Goal: Task Accomplishment & Management: Use online tool/utility

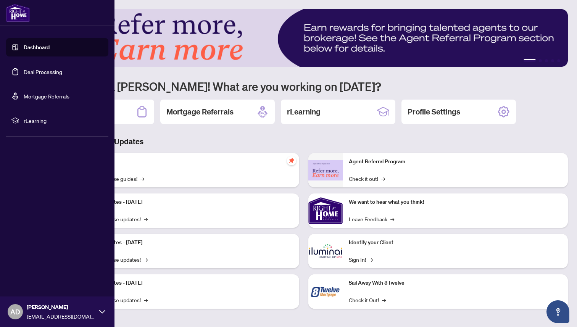
click at [37, 72] on link "Deal Processing" at bounding box center [43, 71] width 39 height 7
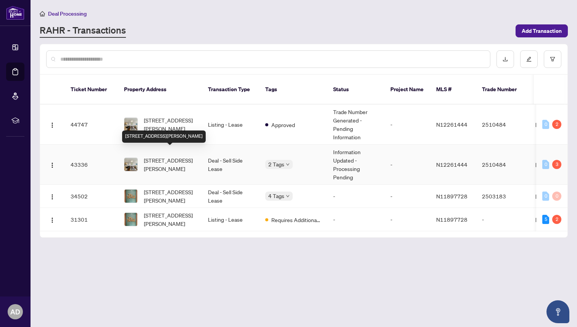
click at [152, 156] on span "[STREET_ADDRESS][PERSON_NAME]" at bounding box center [170, 164] width 52 height 17
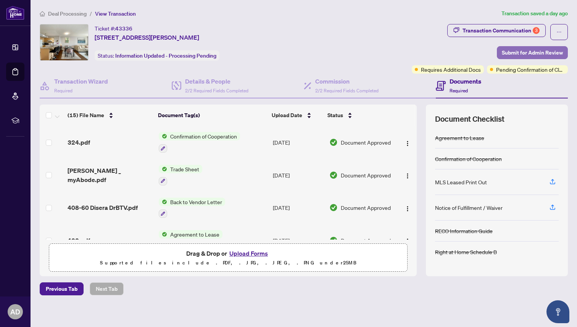
click at [529, 50] on span "Submit for Admin Review" at bounding box center [532, 53] width 61 height 12
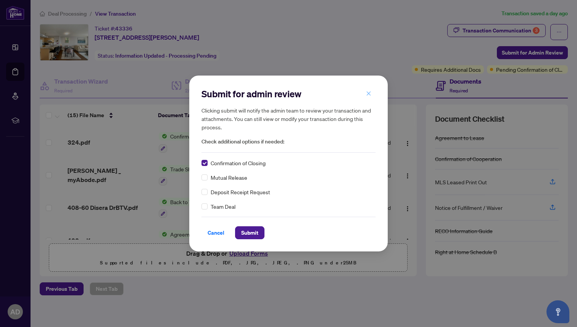
click at [369, 93] on icon "close" at bounding box center [368, 93] width 5 height 5
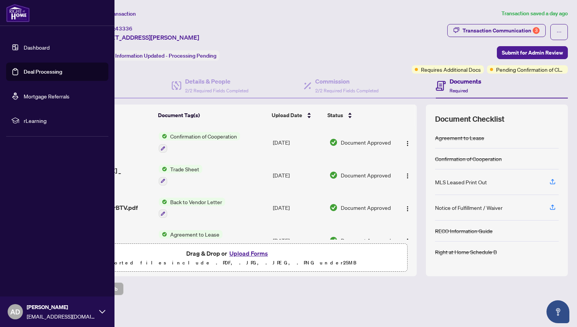
click at [37, 75] on link "Deal Processing" at bounding box center [43, 71] width 39 height 7
